Goal: Task Accomplishment & Management: Understand process/instructions

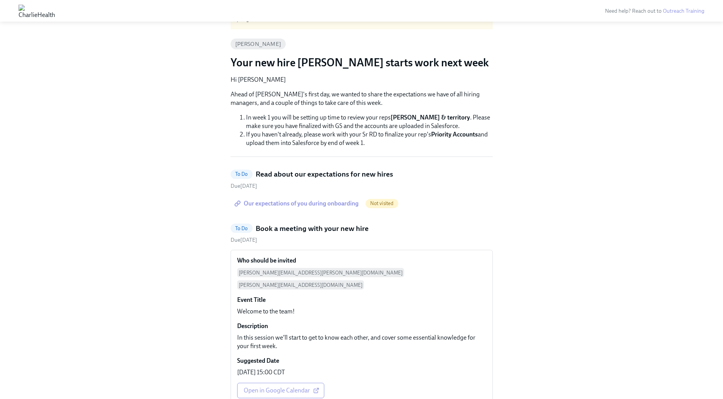
scroll to position [61, 0]
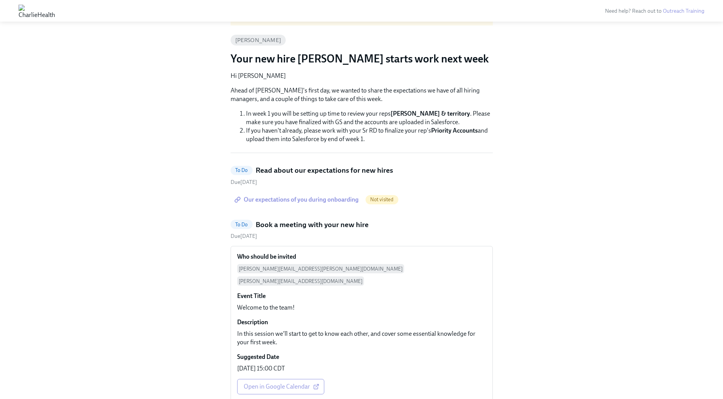
click at [242, 172] on span "To Do" at bounding box center [242, 170] width 22 height 6
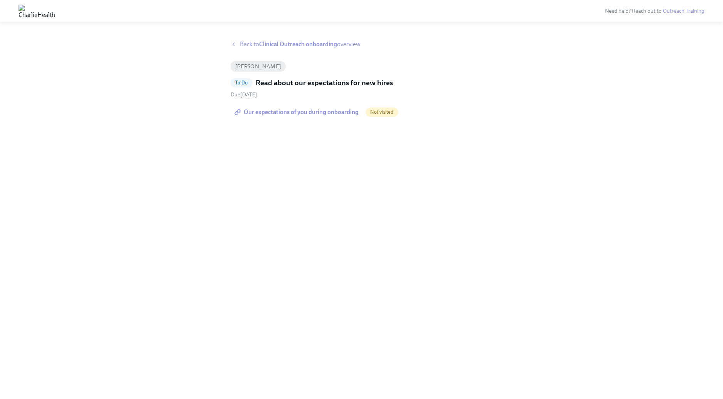
click at [294, 113] on span "Our expectations of you during onboarding" at bounding box center [297, 112] width 123 height 8
click at [317, 109] on span "Our expectations of you during onboarding" at bounding box center [297, 112] width 123 height 8
click at [234, 44] on icon at bounding box center [234, 44] width 6 height 6
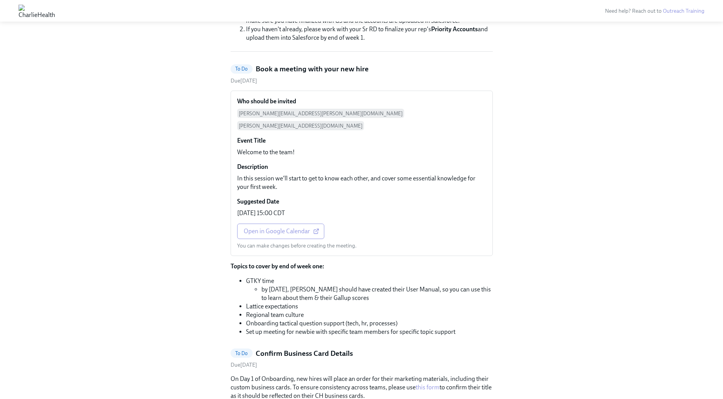
scroll to position [163, 0]
click at [276, 227] on span "Open in Google Calendar" at bounding box center [281, 231] width 74 height 8
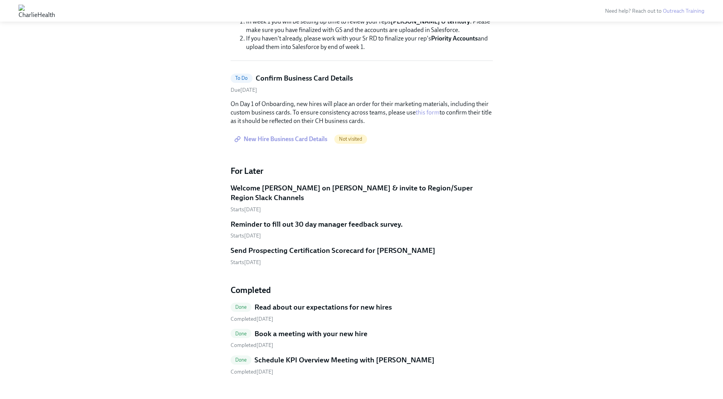
scroll to position [157, 0]
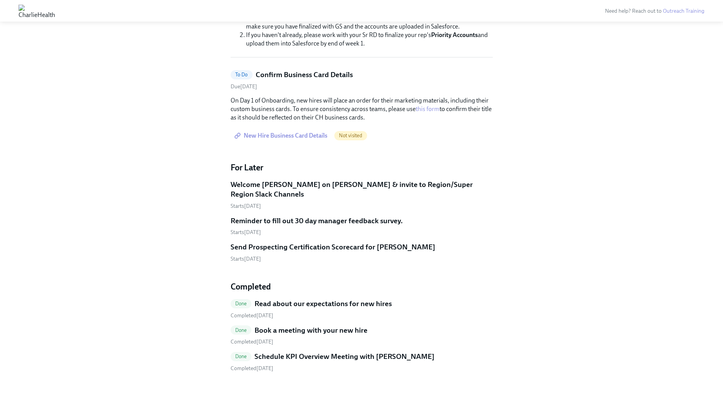
click at [425, 108] on link "this form" at bounding box center [428, 108] width 24 height 7
click at [242, 327] on span "Done" at bounding box center [241, 330] width 21 height 6
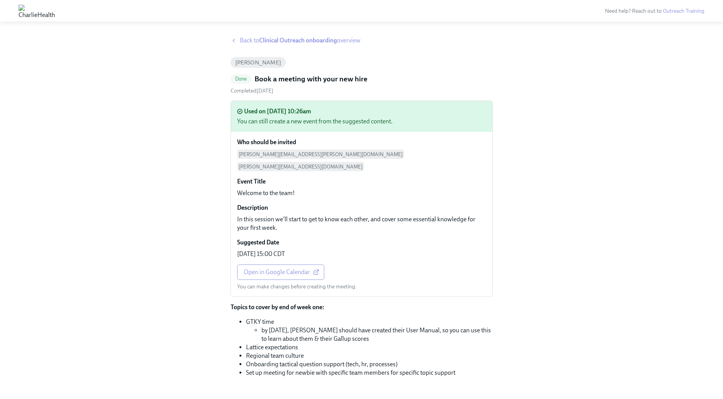
scroll to position [3, 0]
click at [273, 265] on link "Open in Google Calendar" at bounding box center [280, 272] width 87 height 15
click at [235, 39] on icon at bounding box center [234, 41] width 6 height 6
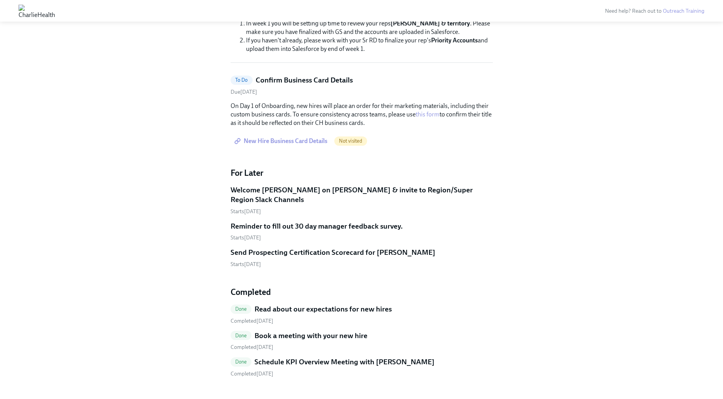
scroll to position [157, 0]
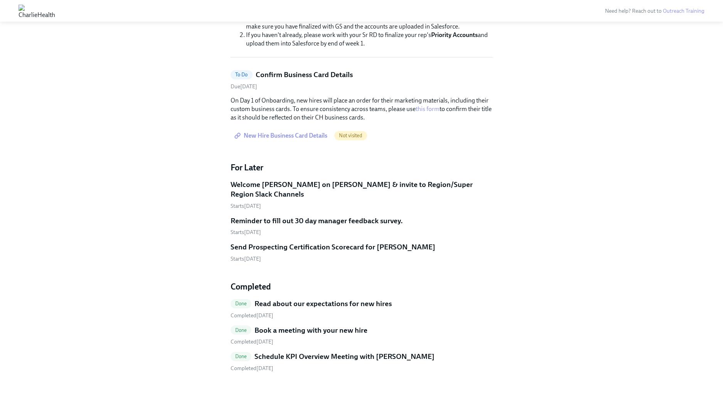
click at [241, 301] on span "Done" at bounding box center [241, 304] width 21 height 6
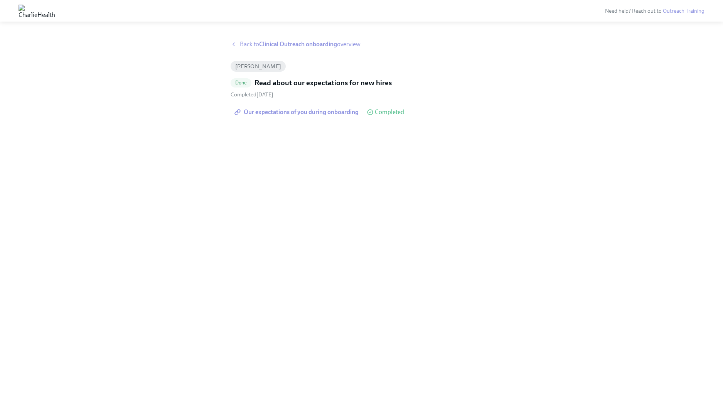
scroll to position [157, 0]
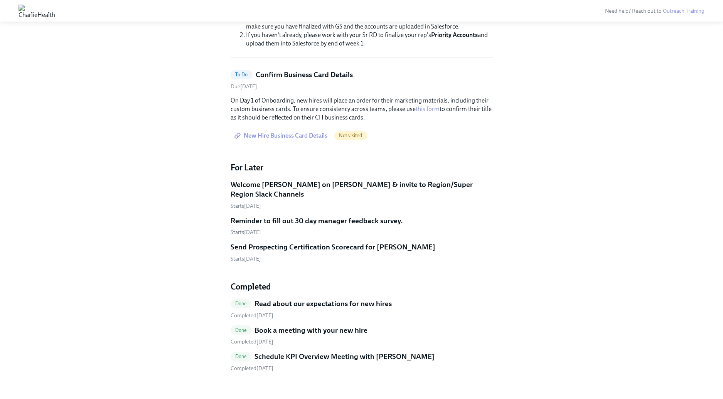
click at [241, 353] on span "Done" at bounding box center [241, 356] width 21 height 6
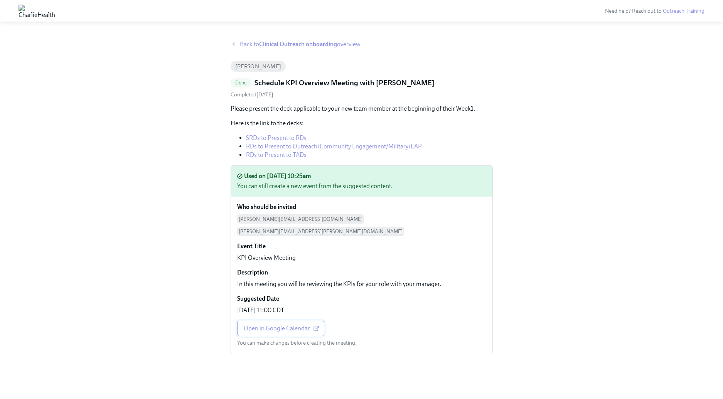
click at [278, 325] on span "Open in Google Calendar" at bounding box center [281, 329] width 74 height 8
